Goal: Task Accomplishment & Management: Use online tool/utility

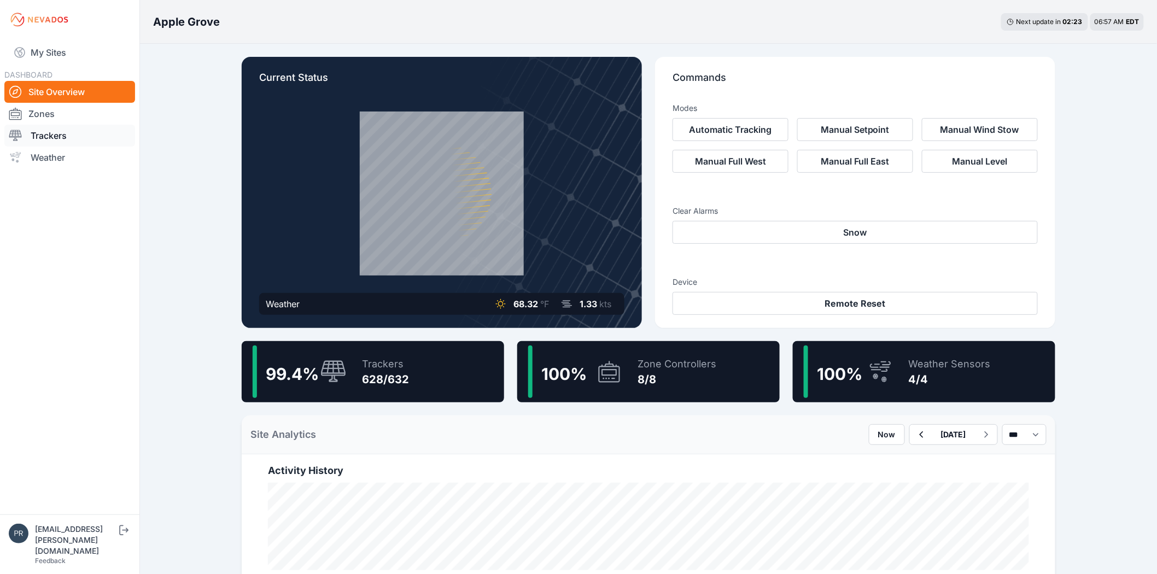
click at [56, 138] on link "Trackers" at bounding box center [69, 136] width 131 height 22
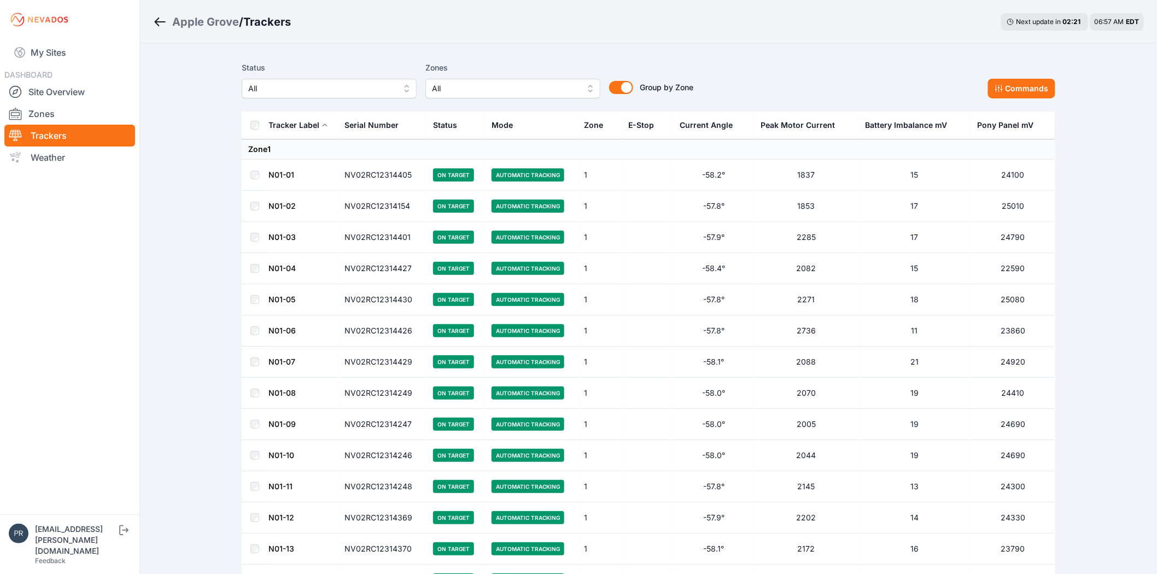
click at [276, 88] on span "All" at bounding box center [321, 88] width 147 height 13
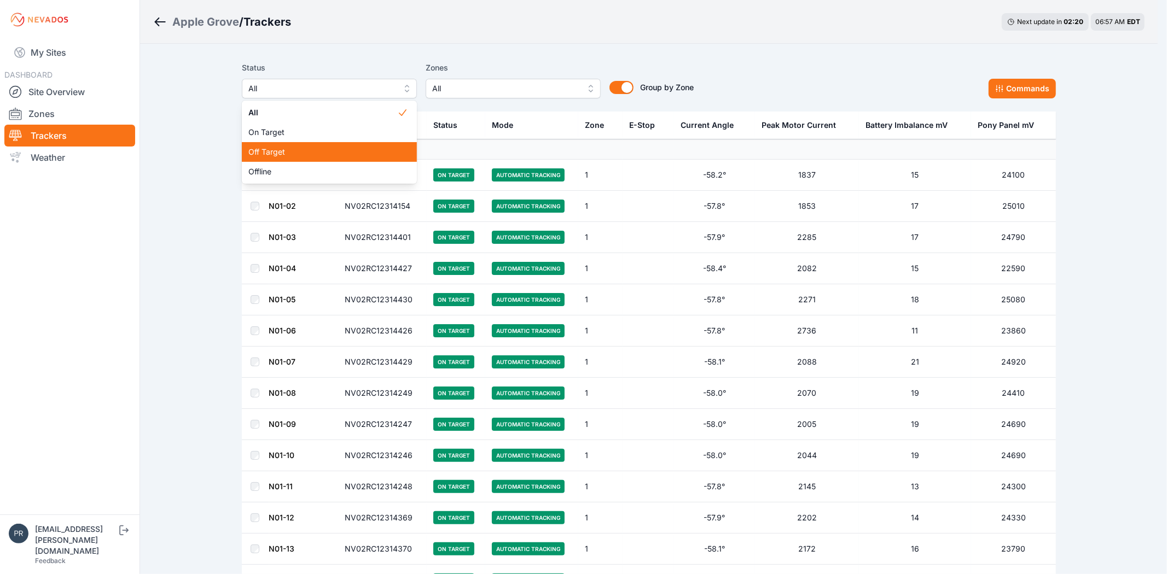
click at [276, 149] on span "Off Target" at bounding box center [322, 152] width 149 height 11
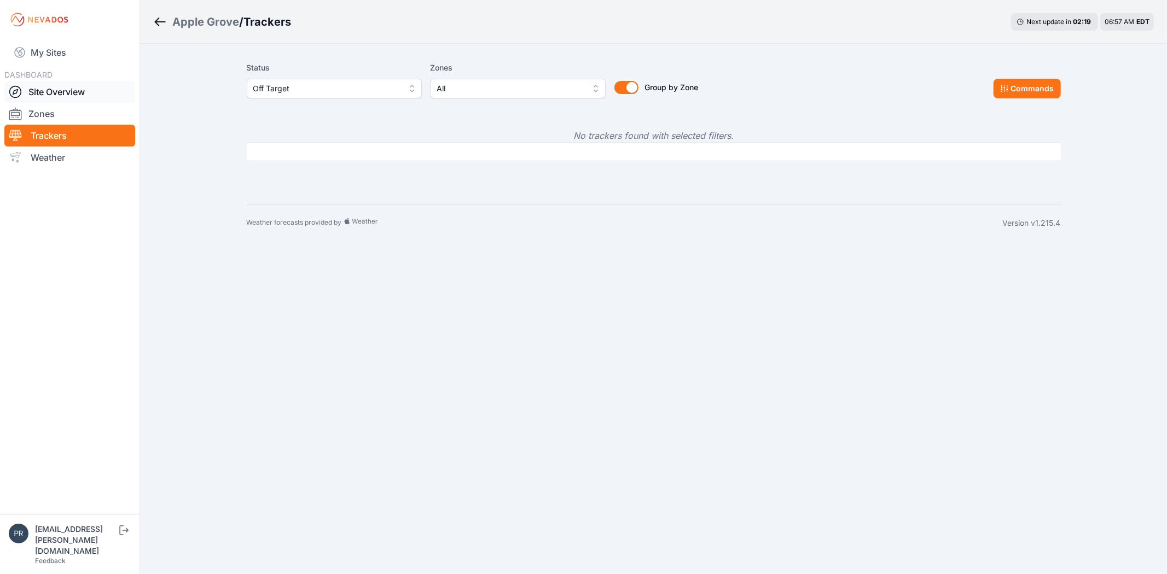
click at [61, 88] on link "Site Overview" at bounding box center [69, 92] width 131 height 22
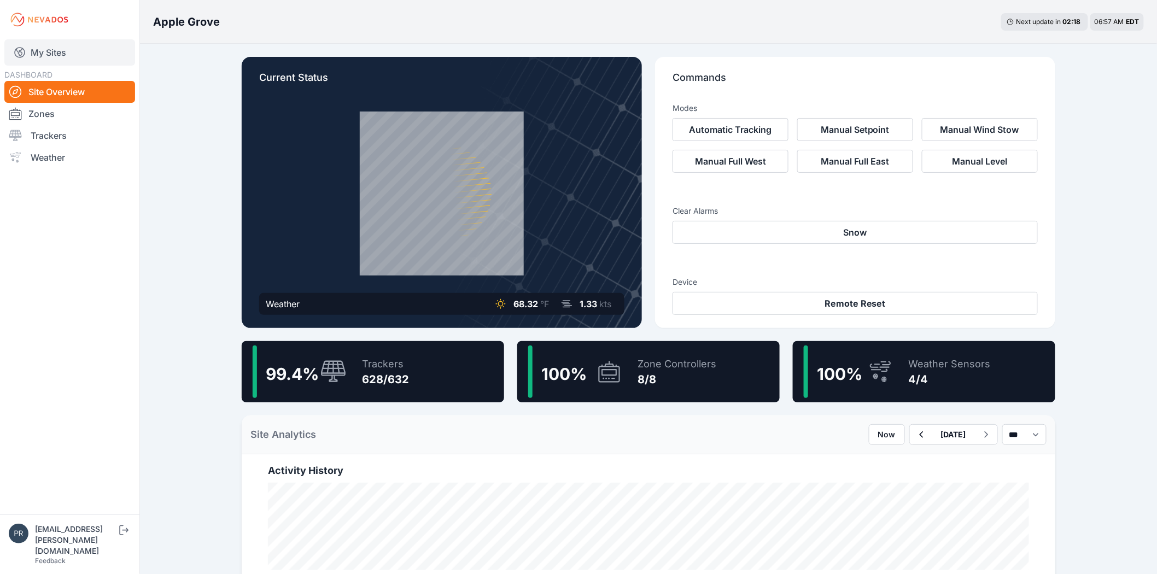
click at [39, 44] on link "My Sites" at bounding box center [69, 52] width 131 height 26
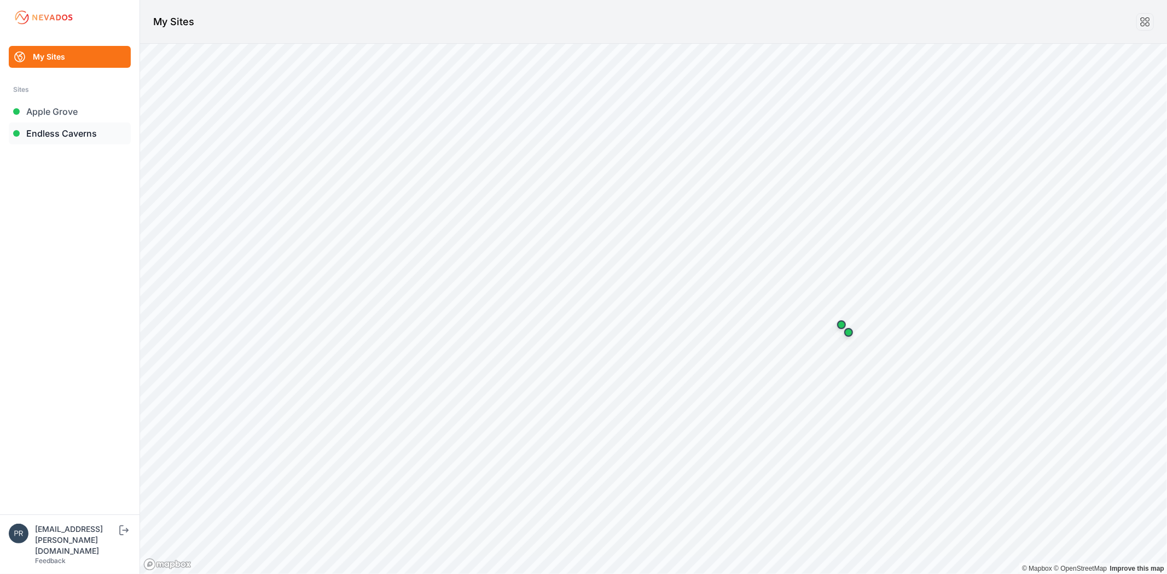
click at [61, 127] on link "Endless Caverns" at bounding box center [70, 134] width 122 height 22
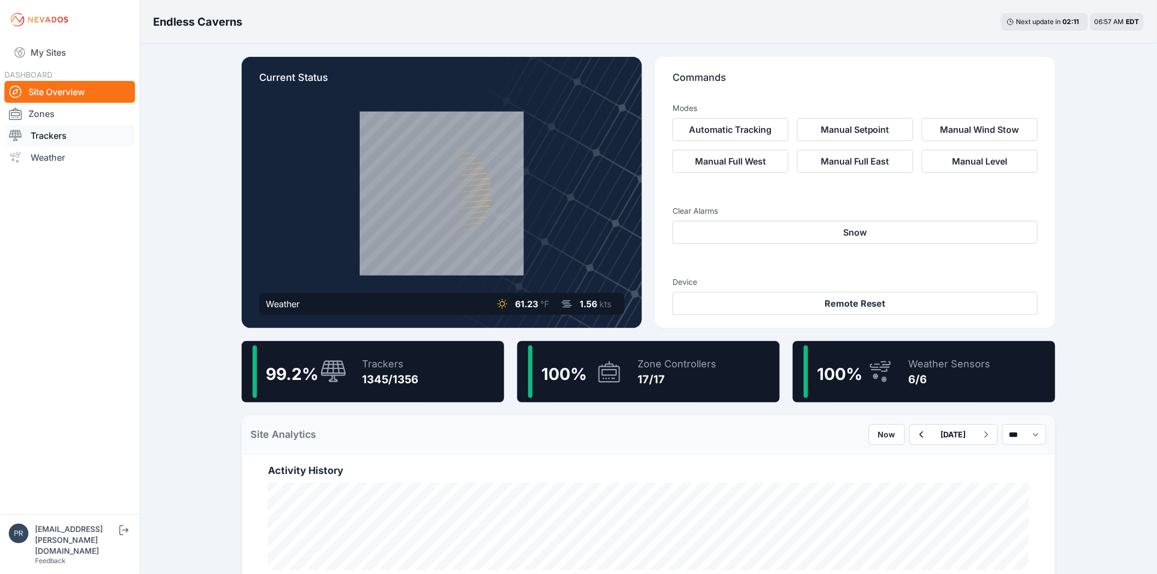
click at [70, 133] on link "Trackers" at bounding box center [69, 136] width 131 height 22
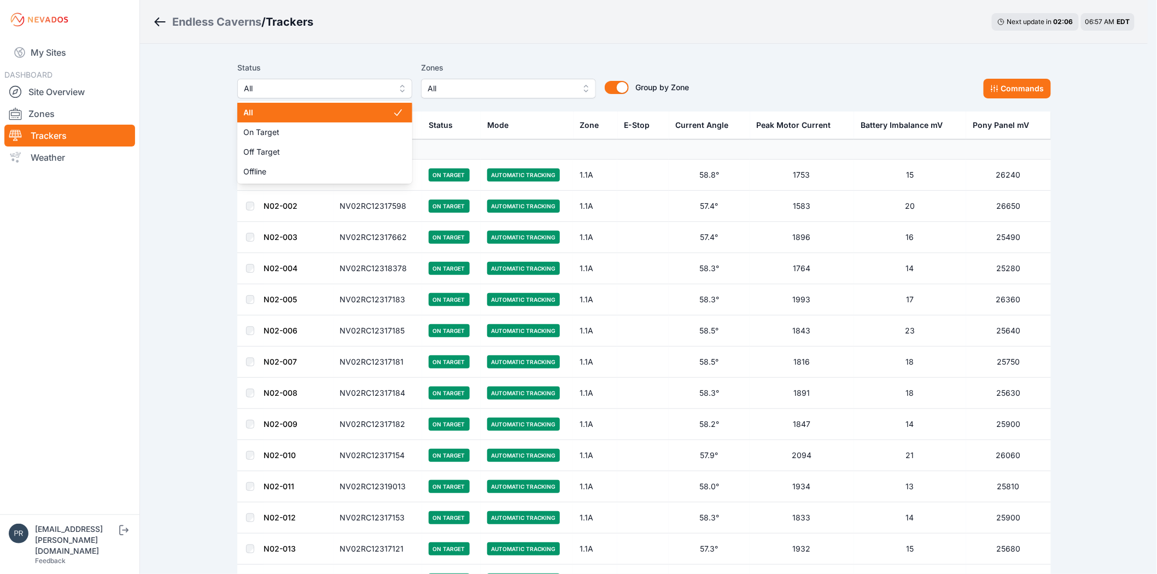
click at [348, 83] on span "All" at bounding box center [317, 88] width 147 height 13
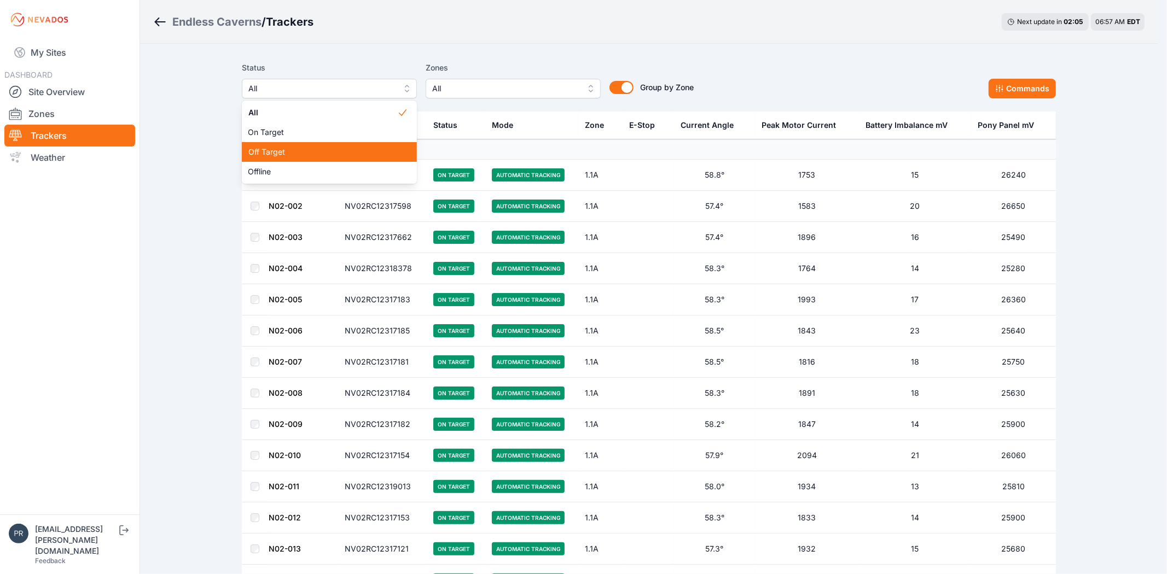
click at [288, 156] on span "Off Target" at bounding box center [322, 152] width 149 height 11
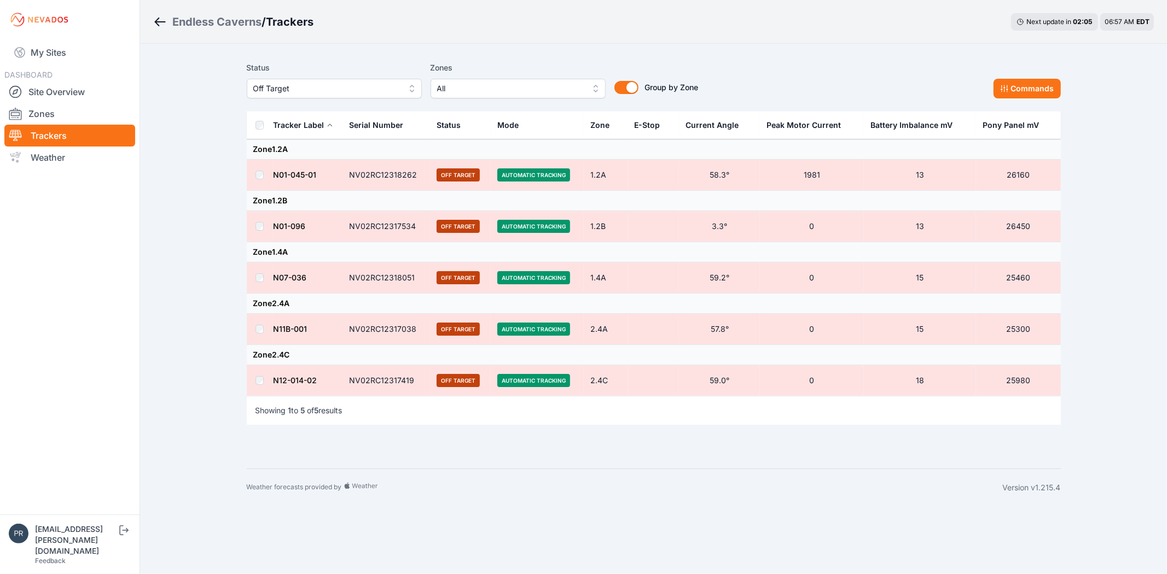
click at [185, 145] on div "Endless Caverns / Trackers Next update in 02 : 05 06:57 AM EDT Status Off Targe…" at bounding box center [583, 253] width 1167 height 507
click at [257, 222] on td at bounding box center [260, 226] width 26 height 31
click at [264, 383] on td at bounding box center [260, 380] width 26 height 31
click at [1021, 90] on button "Commands" at bounding box center [1026, 89] width 67 height 20
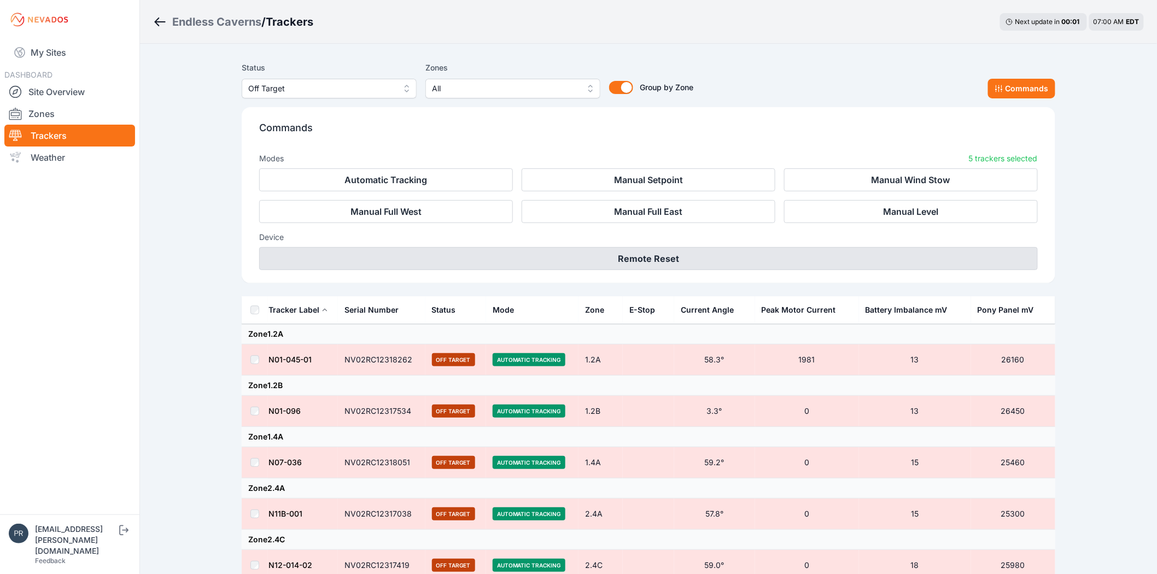
click at [794, 257] on button "Remote Reset" at bounding box center [648, 258] width 779 height 23
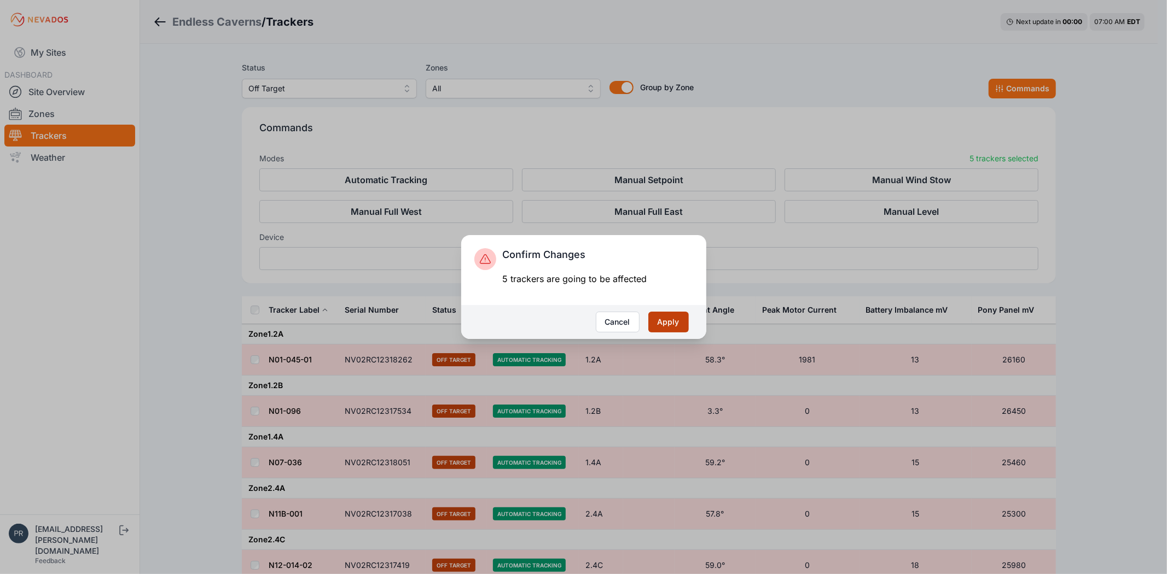
click at [679, 322] on button "Apply" at bounding box center [668, 322] width 40 height 21
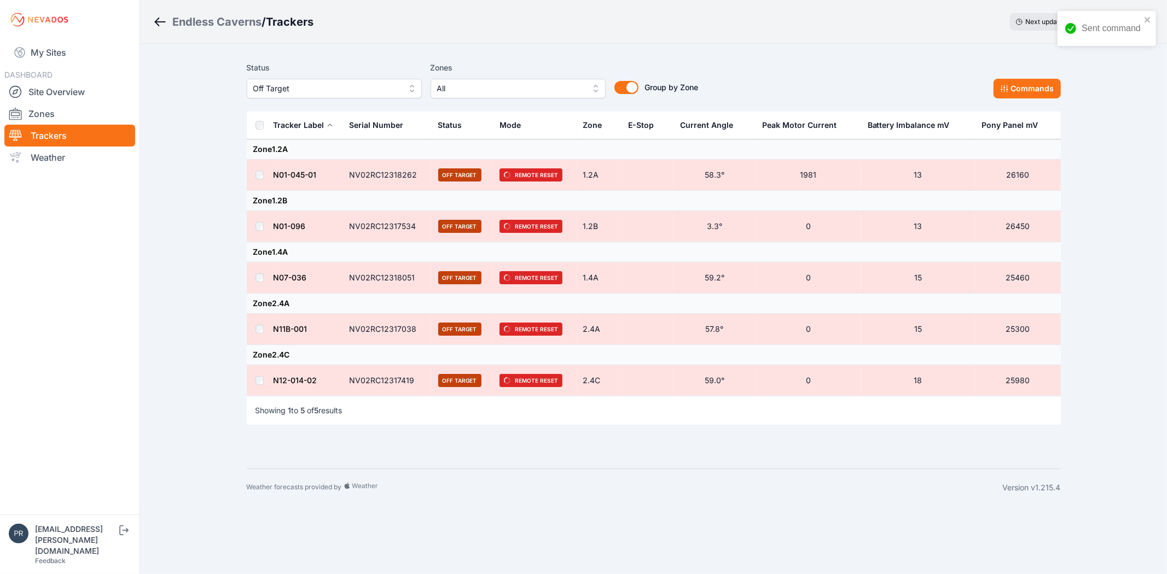
click at [331, 80] on button "Off Target" at bounding box center [334, 89] width 175 height 20
click at [324, 171] on span "Offline" at bounding box center [327, 171] width 149 height 11
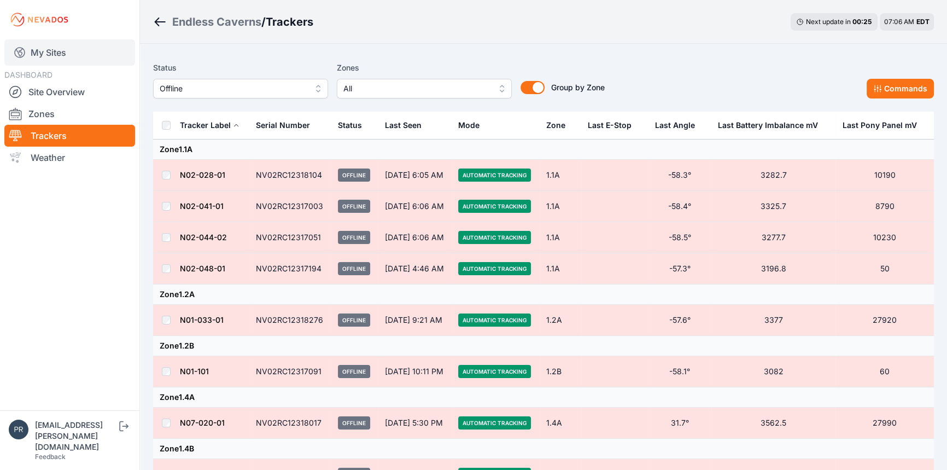
click at [71, 60] on link "My Sites" at bounding box center [69, 52] width 131 height 26
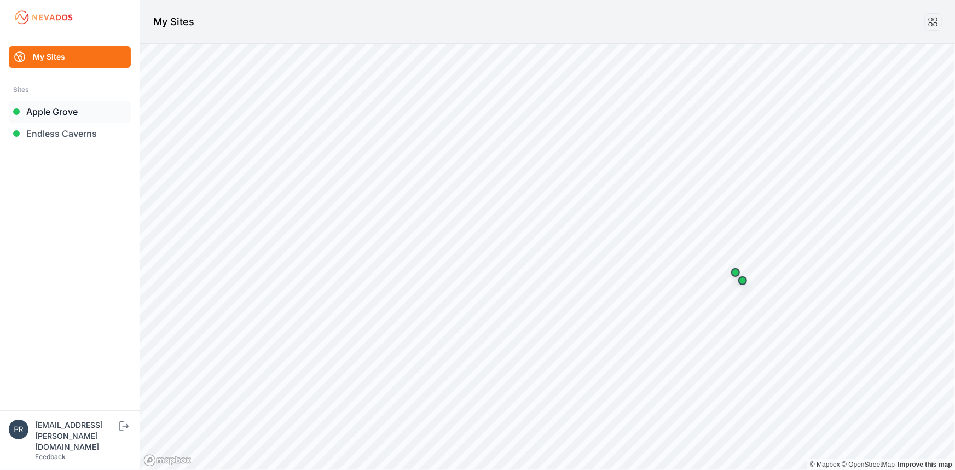
click at [46, 112] on link "Apple Grove" at bounding box center [70, 112] width 122 height 22
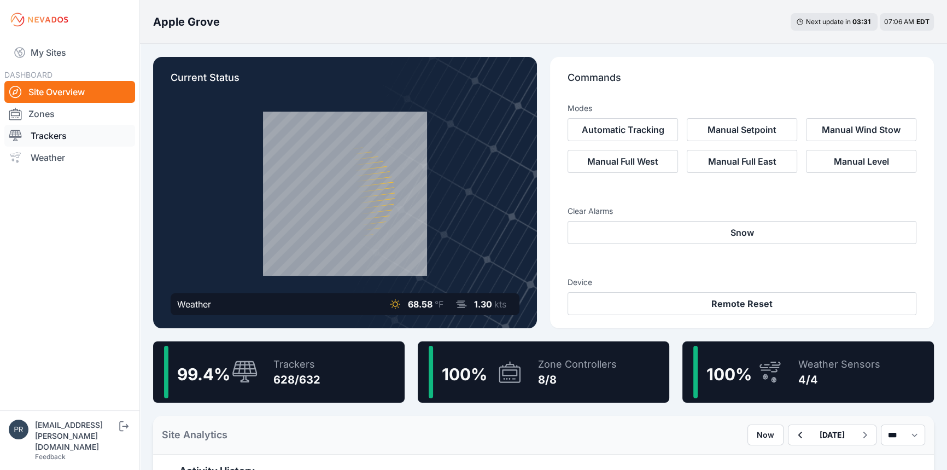
click at [60, 142] on link "Trackers" at bounding box center [69, 136] width 131 height 22
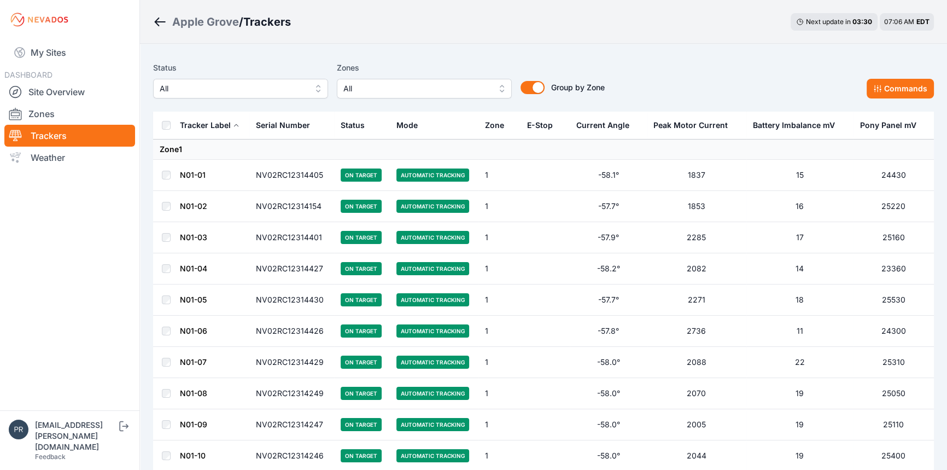
click at [277, 92] on span "All" at bounding box center [233, 88] width 147 height 13
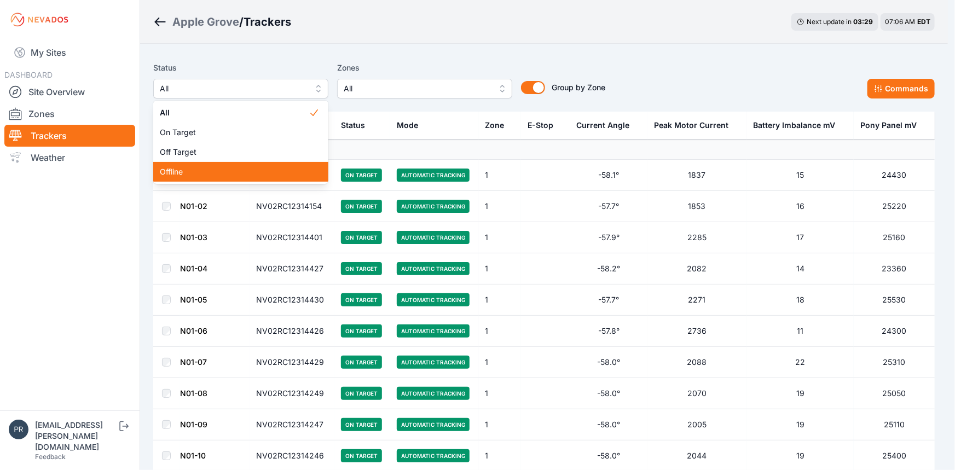
click at [191, 168] on span "Offline" at bounding box center [234, 171] width 149 height 11
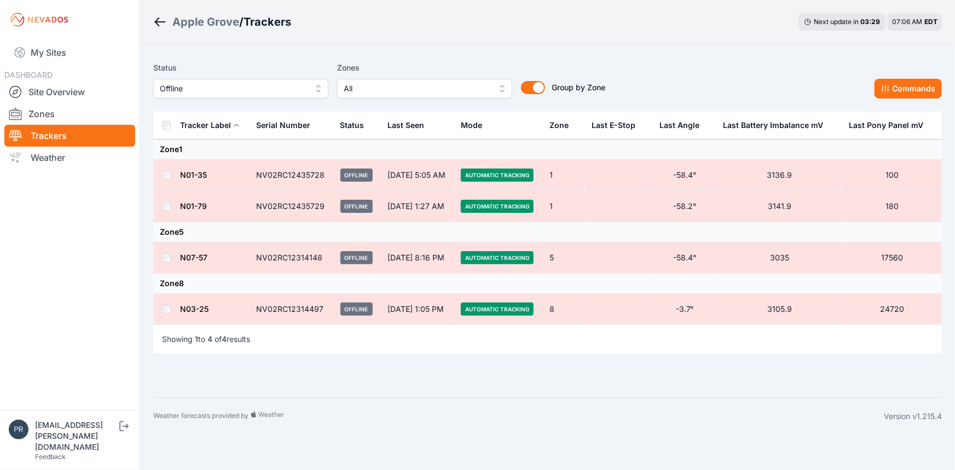
click at [300, 141] on td "Zone 1" at bounding box center [547, 149] width 788 height 20
click at [172, 179] on td at bounding box center [166, 175] width 26 height 31
click at [240, 102] on div "Status Offline Zones All Group by Zone Group by Zone Commands" at bounding box center [547, 84] width 788 height 55
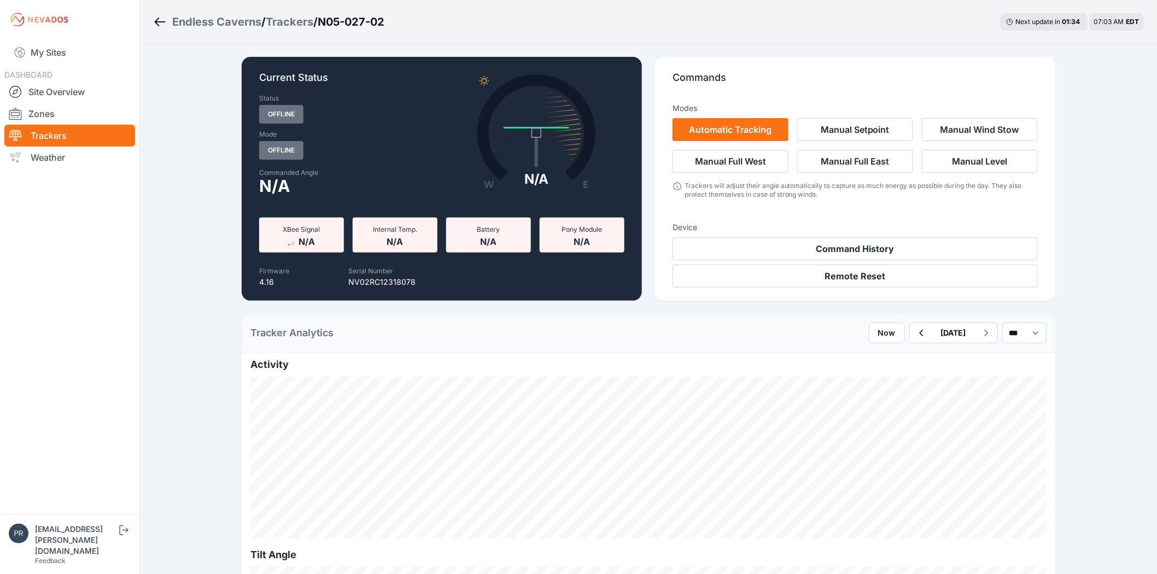
drag, startPoint x: 462, startPoint y: 334, endPoint x: 398, endPoint y: 1, distance: 339.8
click at [462, 334] on div "Tracker Analytics Now [DATE] *** **** *****" at bounding box center [649, 333] width 814 height 39
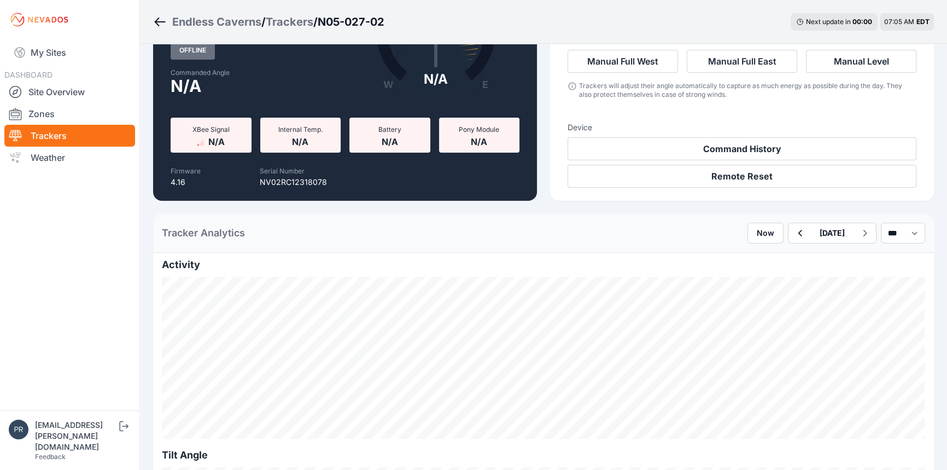
scroll to position [99, 0]
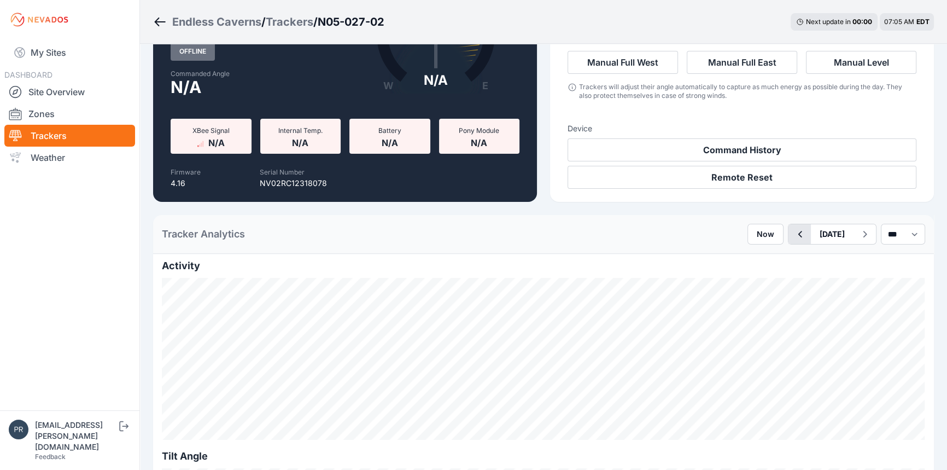
click at [793, 235] on icon "button" at bounding box center [800, 234] width 14 height 13
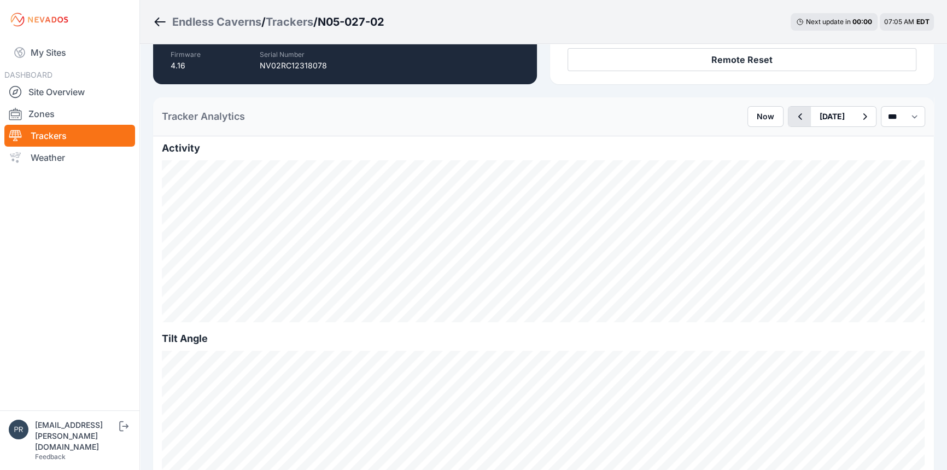
scroll to position [199, 0]
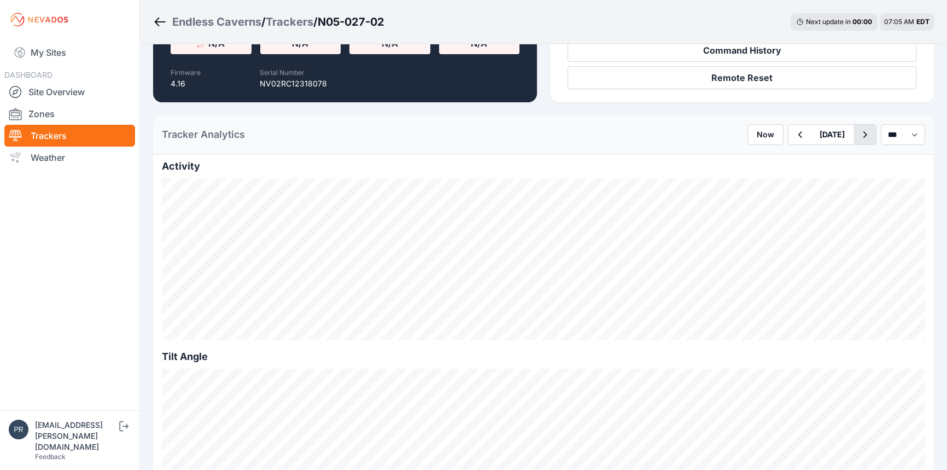
click at [866, 132] on button "button" at bounding box center [865, 135] width 22 height 20
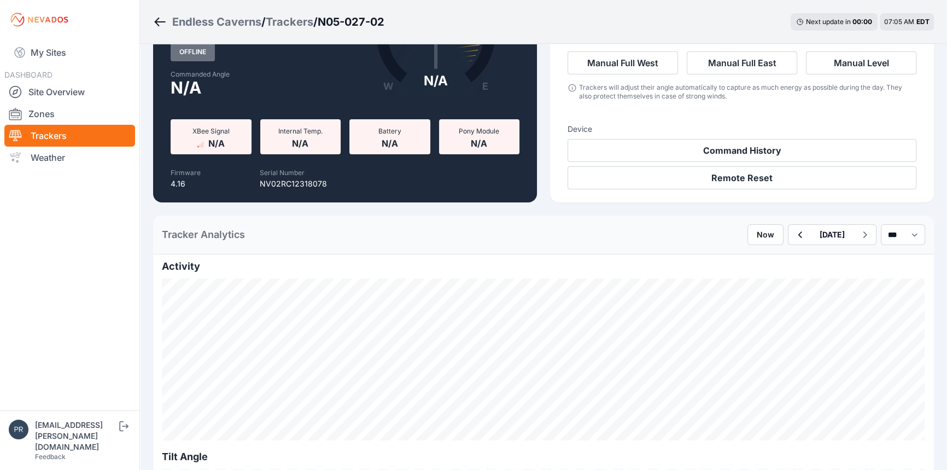
scroll to position [99, 0]
